Goal: Entertainment & Leisure: Consume media (video, audio)

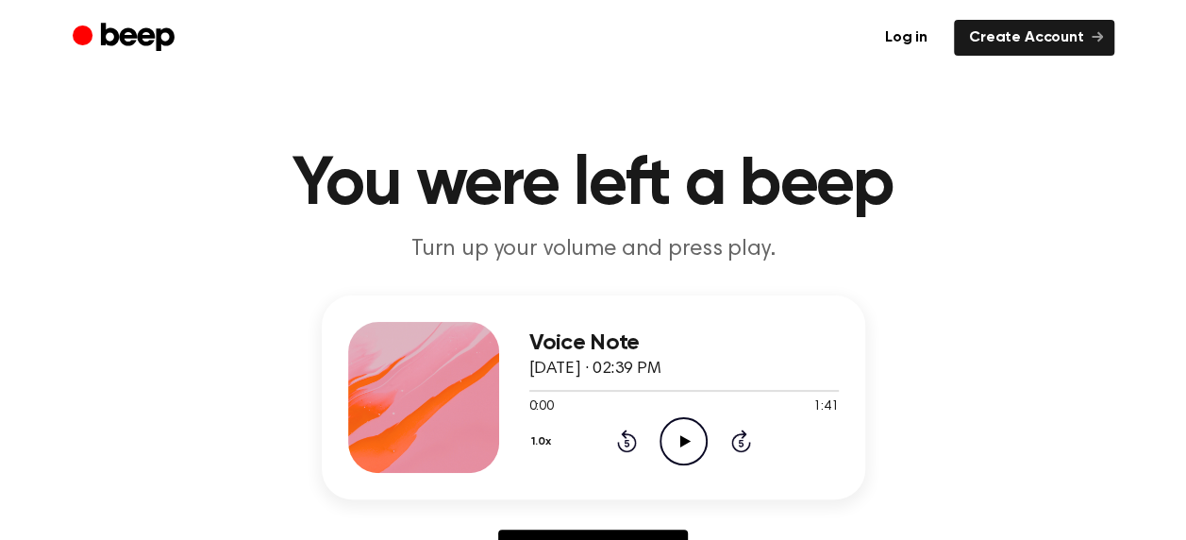
click at [682, 440] on icon at bounding box center [685, 441] width 10 height 12
click at [627, 439] on icon "Rewind 5 seconds" at bounding box center [626, 440] width 21 height 25
click at [694, 447] on icon "Play Audio" at bounding box center [684, 441] width 48 height 48
click at [690, 445] on icon "Play Audio" at bounding box center [684, 441] width 48 height 48
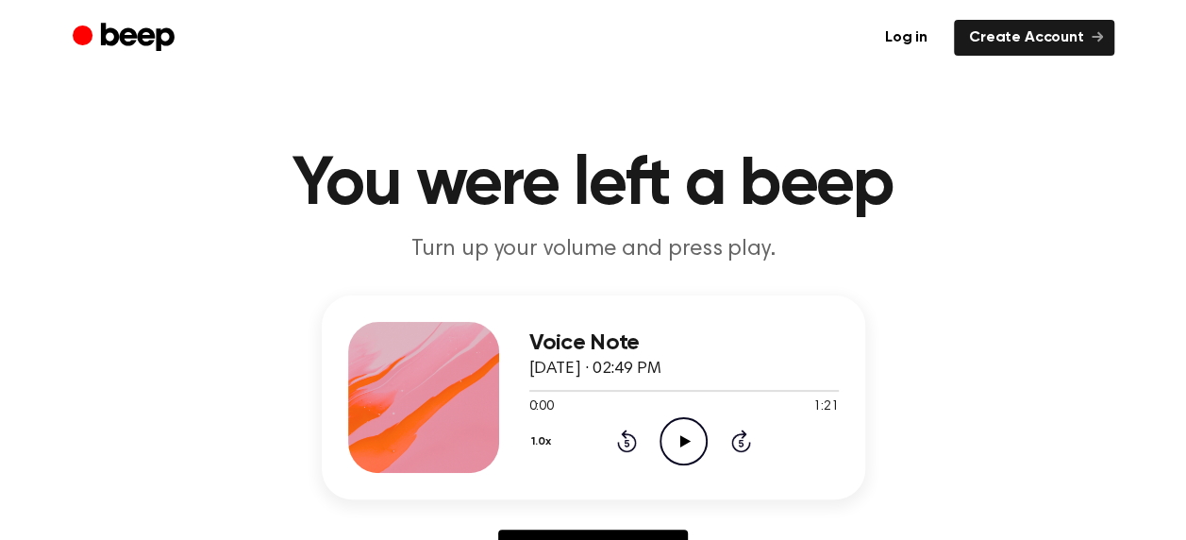
click at [689, 437] on icon "Play Audio" at bounding box center [684, 441] width 48 height 48
